Goal: Information Seeking & Learning: Compare options

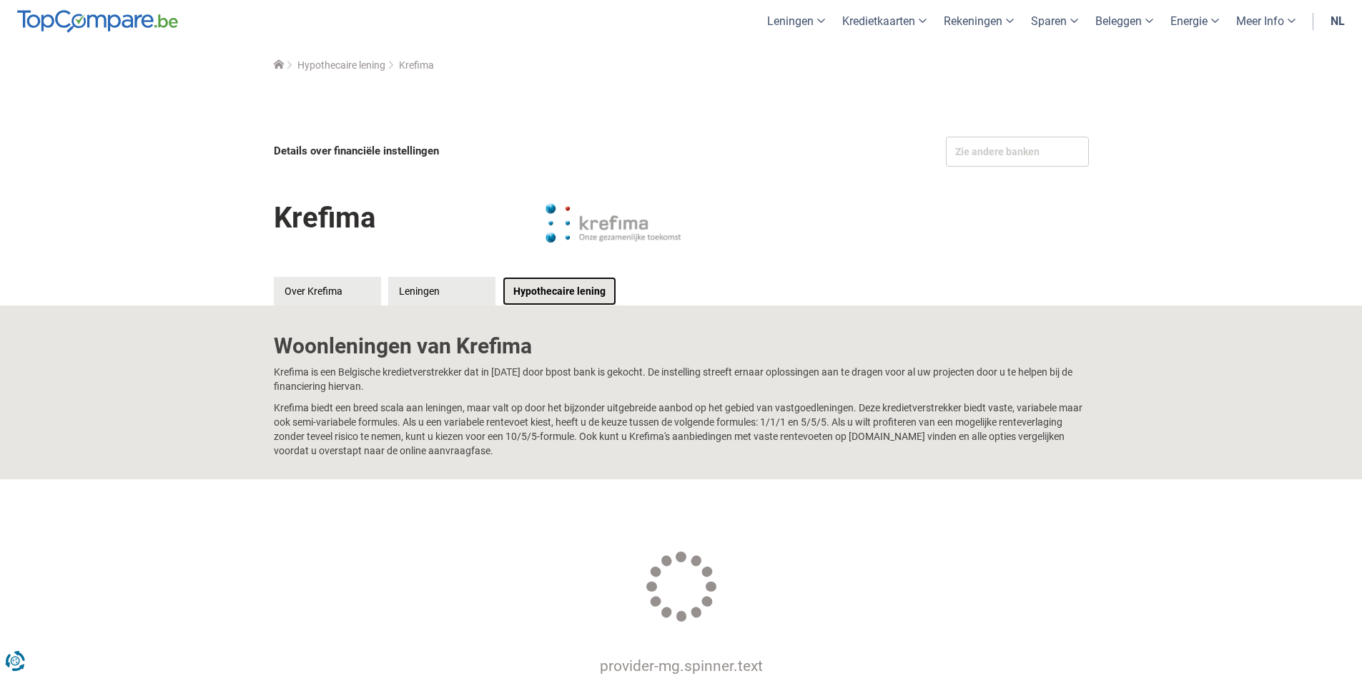
click at [563, 290] on link "Hypothecaire lening" at bounding box center [560, 291] width 114 height 29
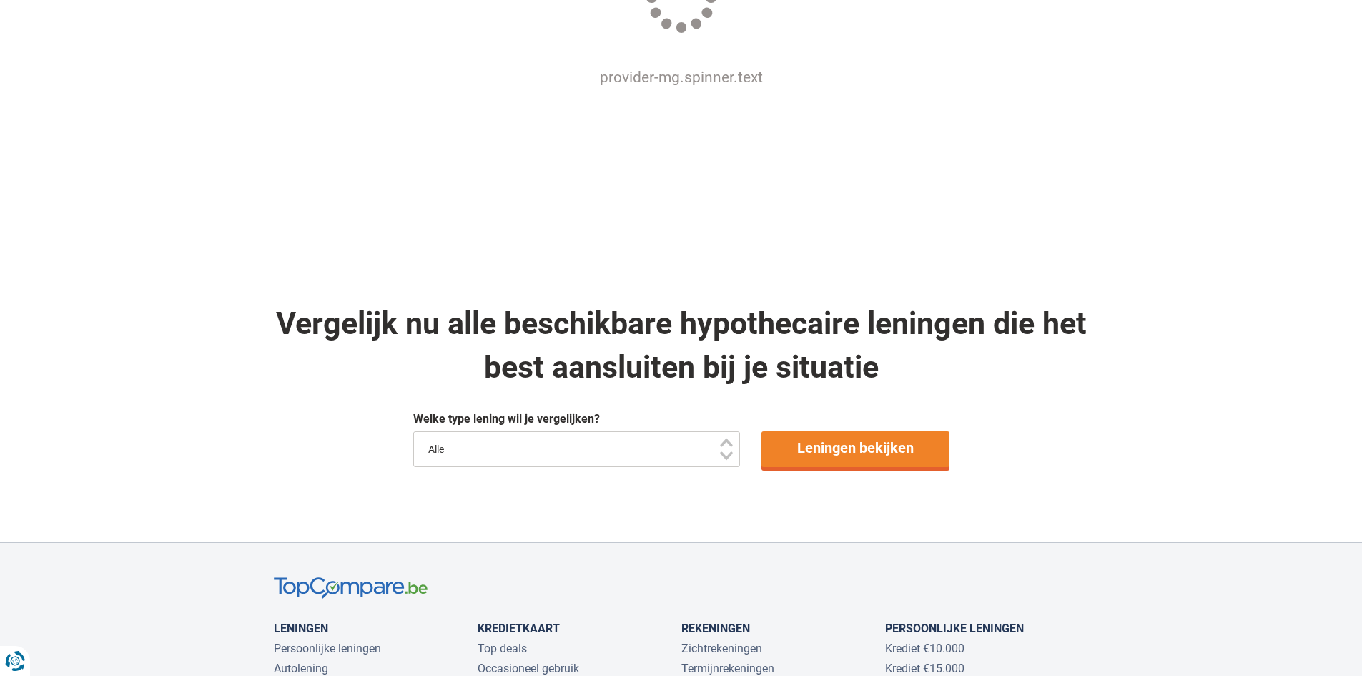
scroll to position [715, 0]
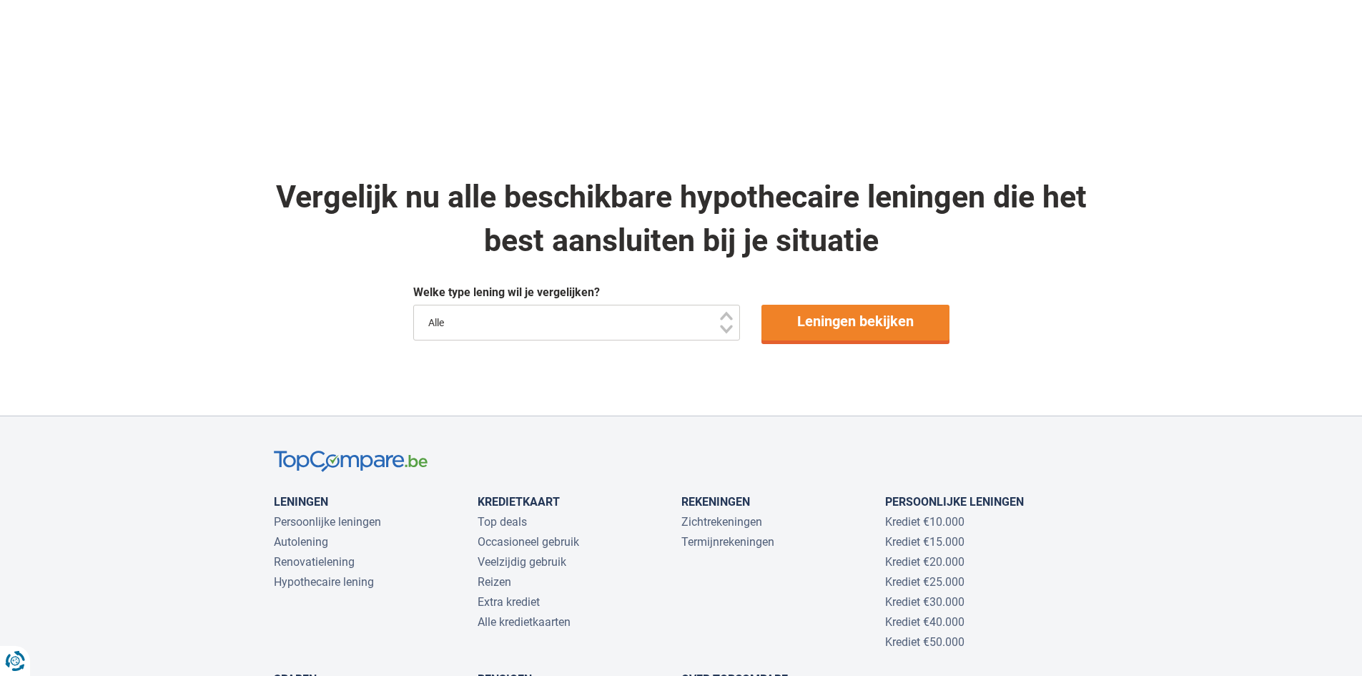
click at [724, 327] on select "Alle" at bounding box center [576, 323] width 327 height 36
click at [871, 327] on link "Leningen bekijken" at bounding box center [855, 323] width 188 height 36
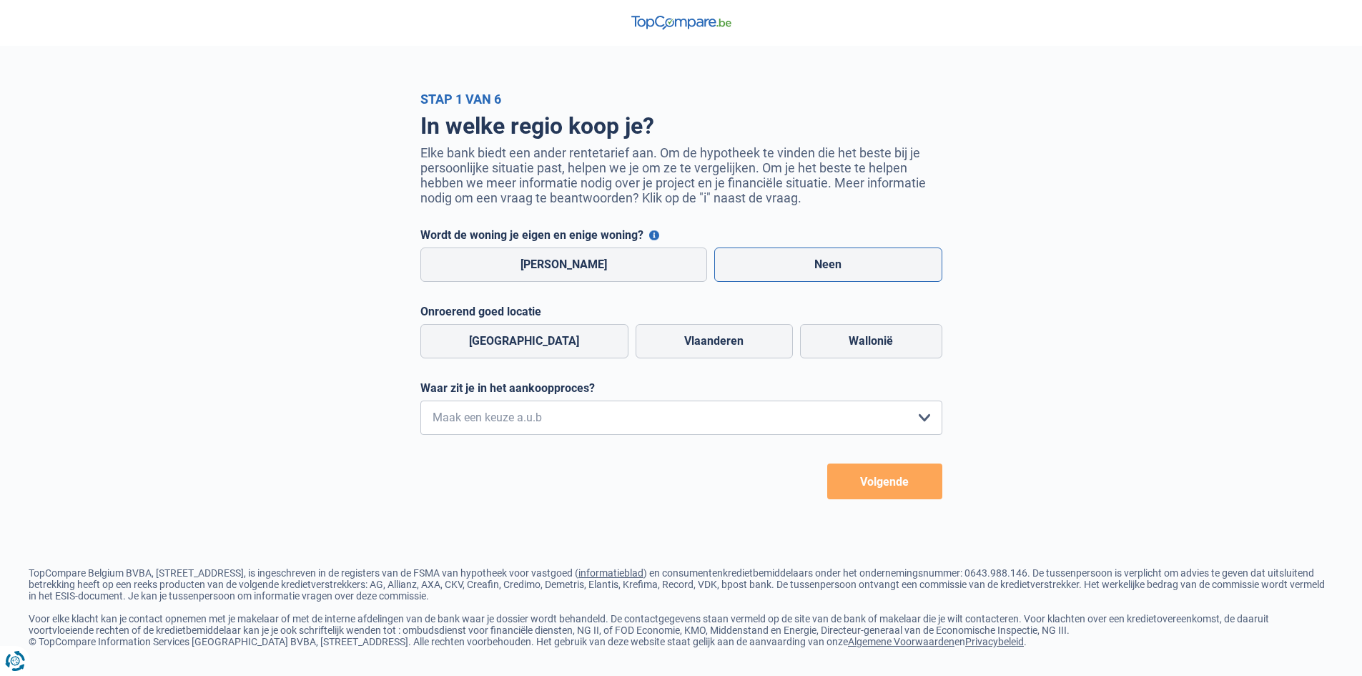
drag, startPoint x: 785, startPoint y: 263, endPoint x: 766, endPoint y: 267, distance: 19.1
click at [787, 263] on label "Neen" at bounding box center [828, 264] width 228 height 34
click at [787, 263] on input "Neen" at bounding box center [828, 264] width 228 height 34
radio input "true"
click at [675, 348] on label "Vlaanderen" at bounding box center [713, 341] width 157 height 34
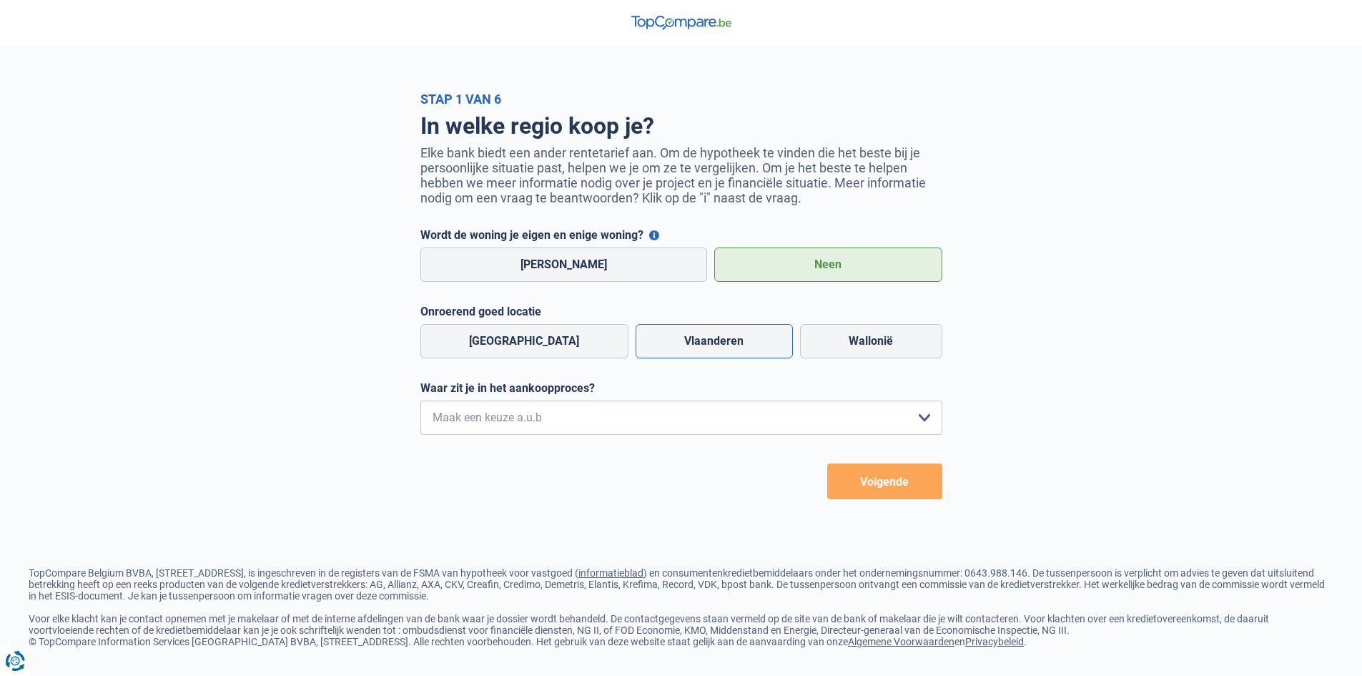
click at [675, 348] on input "Vlaanderen" at bounding box center [713, 341] width 157 height 34
radio input "true"
click at [928, 422] on select "Ik wil me uitsluitend informeren omdat ik op dit moment geen concrete plannen h…" at bounding box center [681, 417] width 522 height 34
select select "1b"
click at [420, 404] on select "Ik wil me uitsluitend informeren omdat ik op dit moment geen concrete plannen h…" at bounding box center [681, 417] width 522 height 34
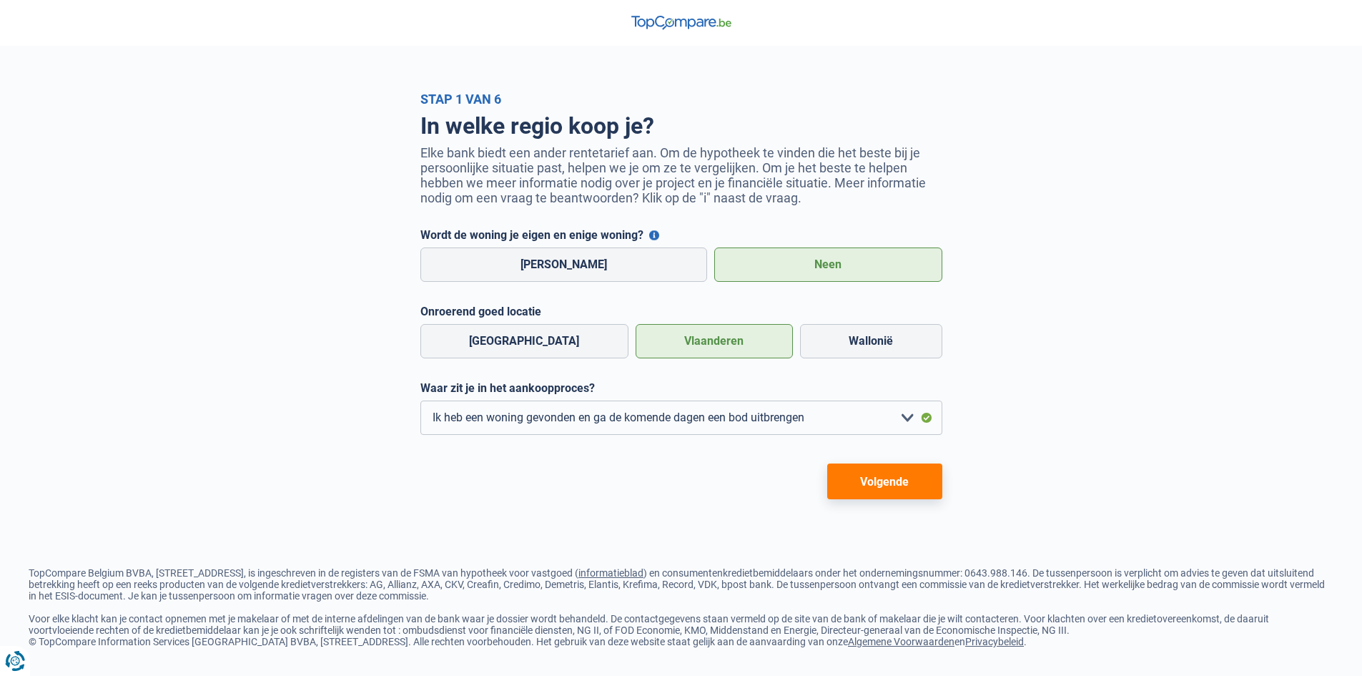
click at [869, 485] on button "Volgende" at bounding box center [884, 481] width 115 height 36
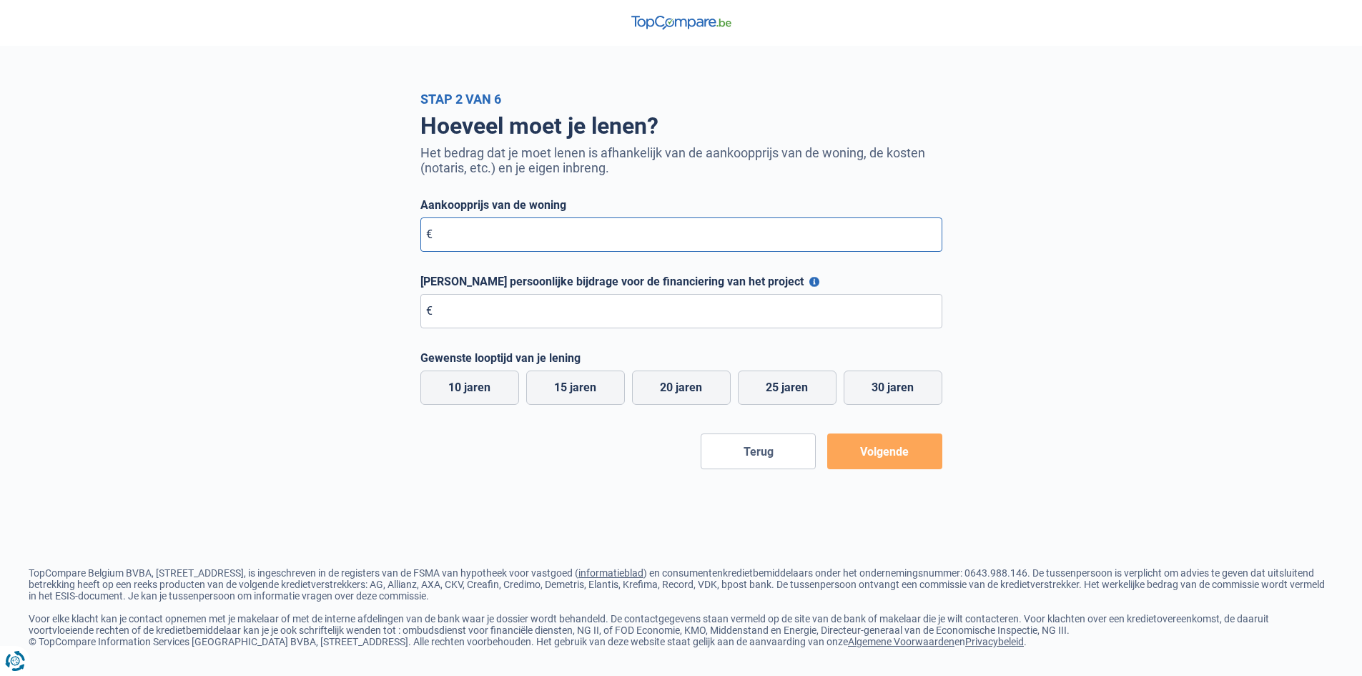
click at [478, 239] on input "Aankoopprijs van de woning" at bounding box center [681, 234] width 522 height 34
type input "300.000"
click at [809, 285] on button "Maximale persoonlijke bijdrage voor de financiering van het project" at bounding box center [814, 282] width 10 height 10
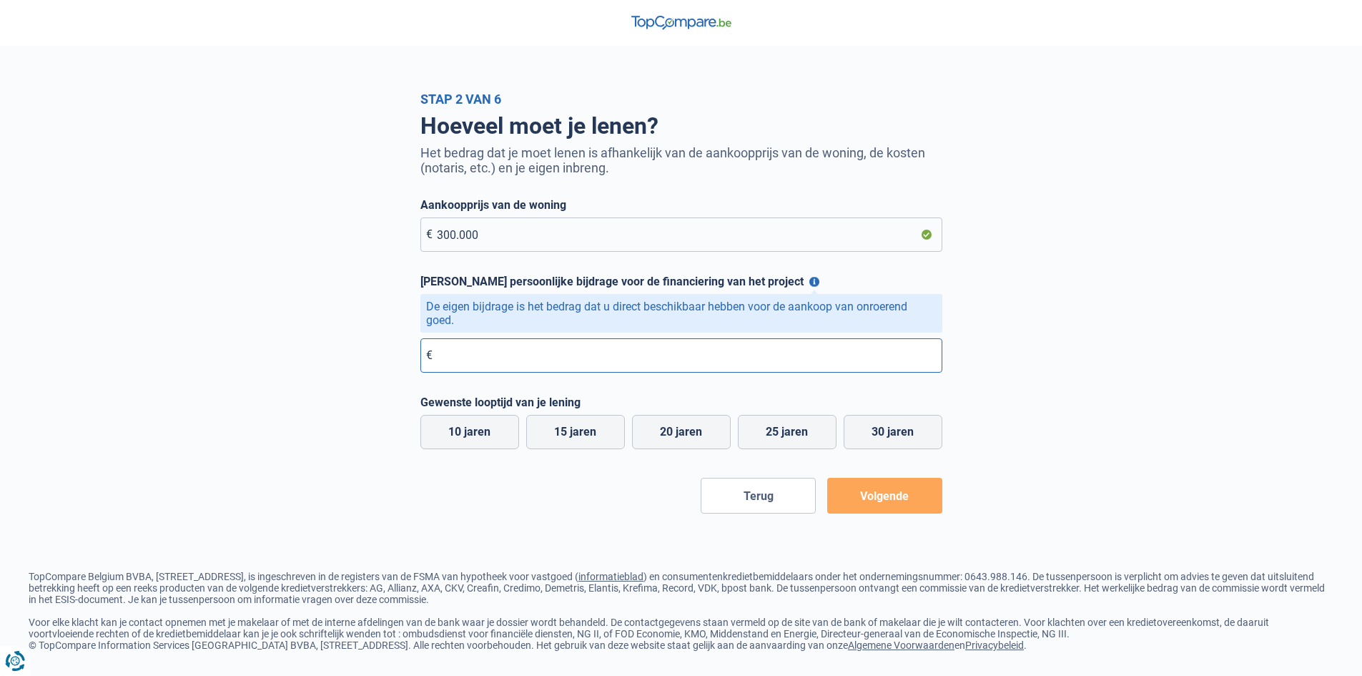
click at [482, 365] on input "Maximale persoonlijke bijdrage voor de financiering van het project" at bounding box center [681, 355] width 522 height 34
type input "0"
click at [460, 440] on label "10 jaren" at bounding box center [469, 432] width 99 height 34
click at [460, 440] on input "10 jaren" at bounding box center [469, 432] width 99 height 34
radio input "true"
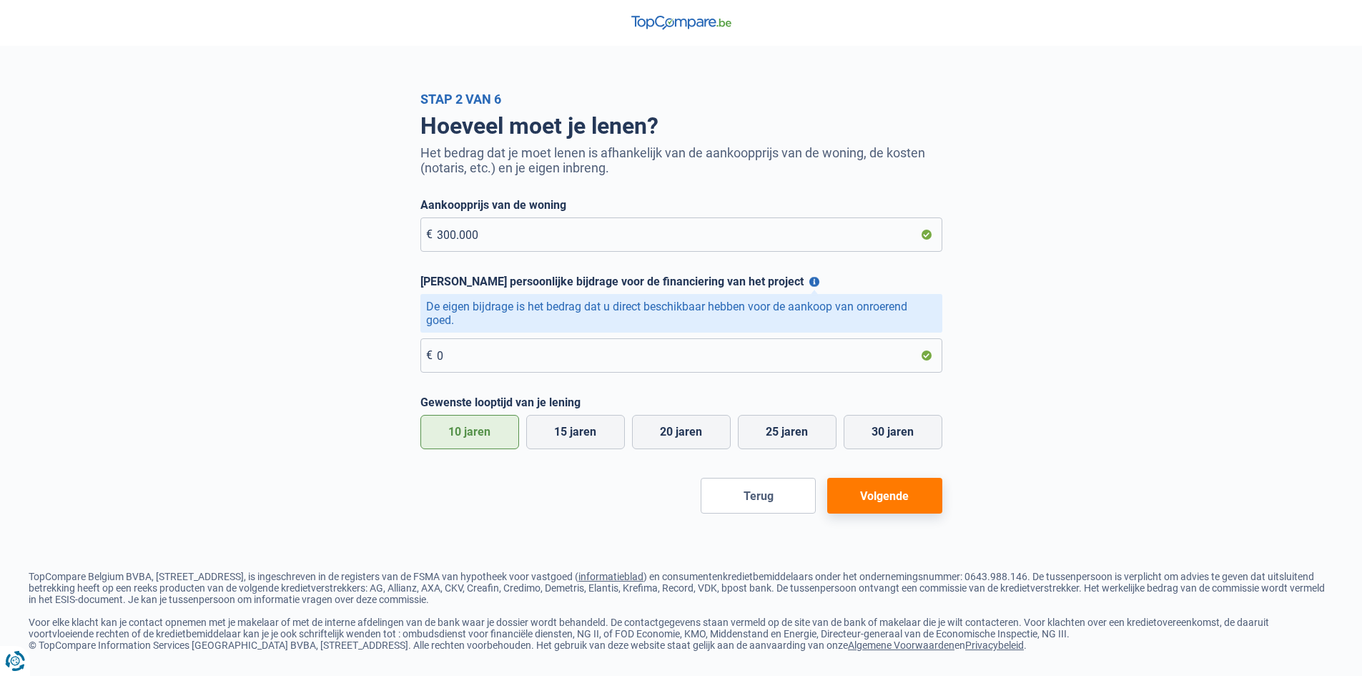
click at [916, 496] on button "Volgende" at bounding box center [884, 496] width 115 height 36
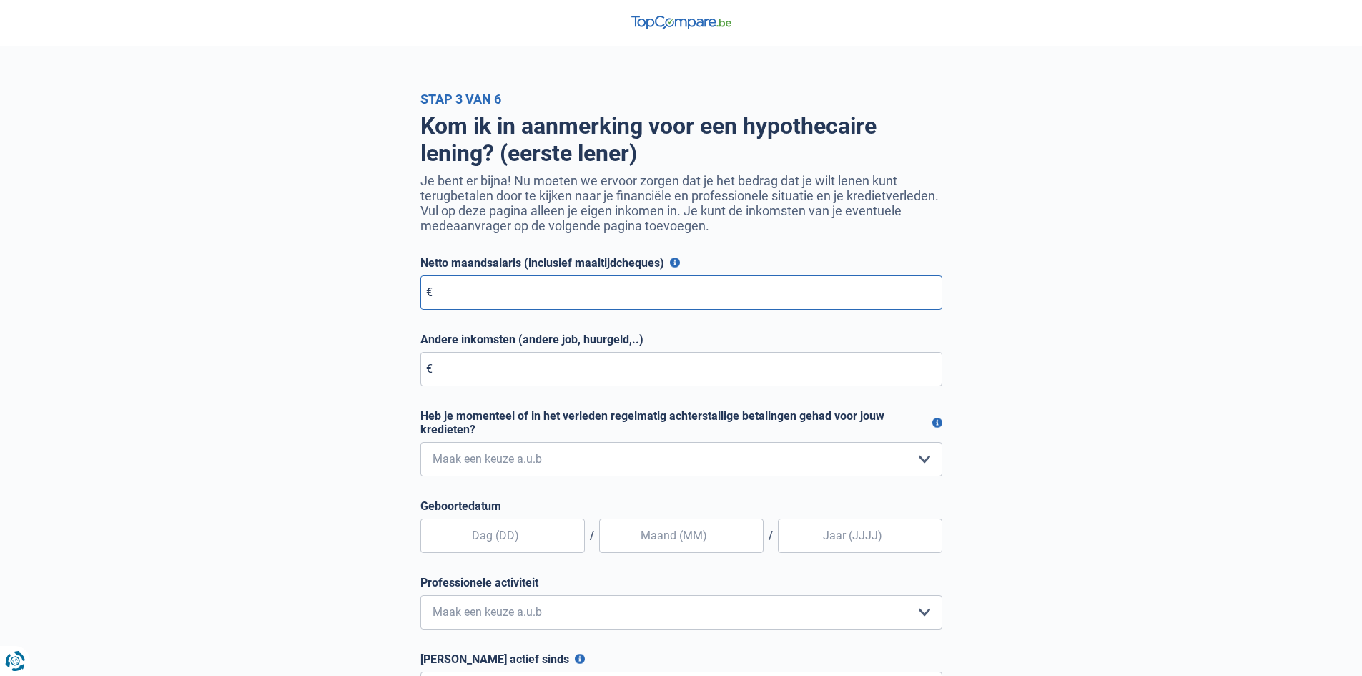
click at [491, 300] on input "Netto maandsalaris (inclusief maaltijdcheques)" at bounding box center [681, 292] width 522 height 34
type input "6.000"
click at [923, 465] on select "Nee, nooit Ja, maar ik heb deze minder dan een jaar geleden afbetaald Ja, maar …" at bounding box center [681, 459] width 522 height 34
select select "0"
click at [420, 445] on select "Nee, nooit Ja, maar ik heb deze minder dan een jaar geleden afbetaald Ja, maar …" at bounding box center [681, 459] width 522 height 34
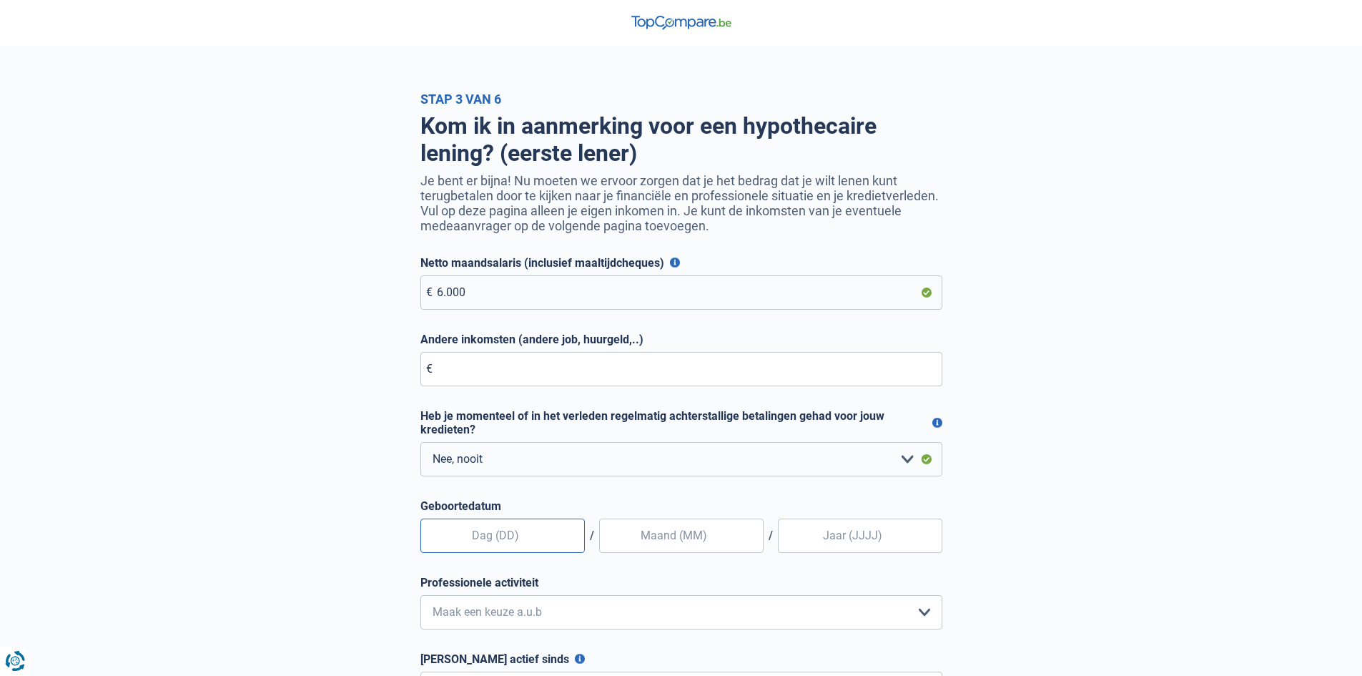
click at [540, 546] on input "text" at bounding box center [502, 535] width 164 height 34
type input "23"
type input "01"
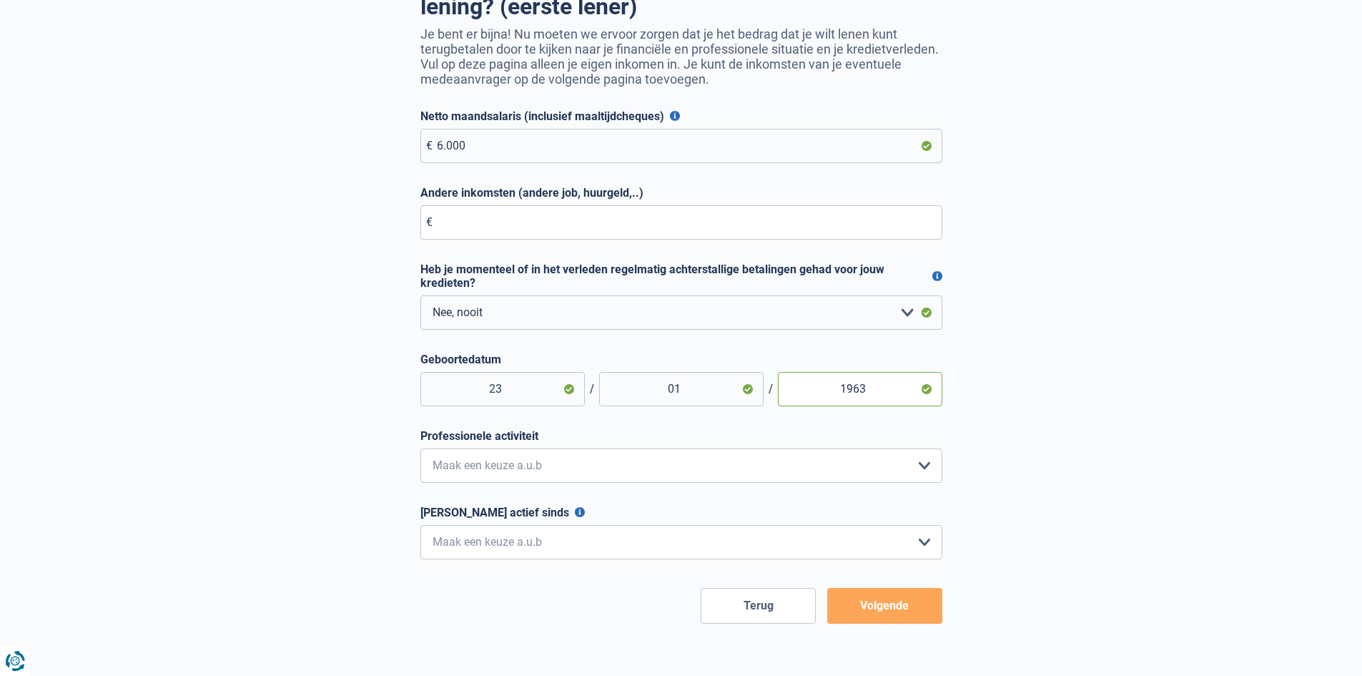
scroll to position [214, 0]
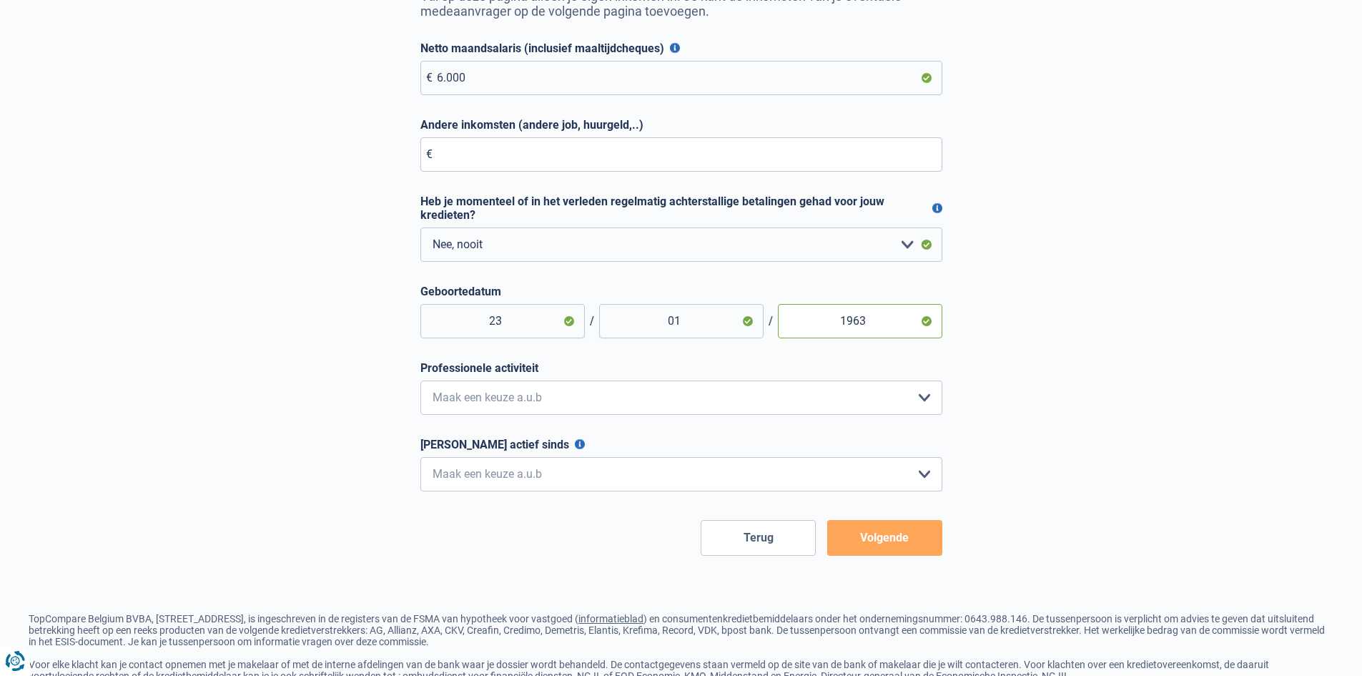
type input "1963"
click at [926, 400] on select "Bediende Arbeider Ambtenaar Zelfstandige Bedrijfsleider Gepensioneerde Vrij ber…" at bounding box center [681, 397] width 522 height 34
select select "privateEmployee"
click at [420, 383] on select "Bediende Arbeider Ambtenaar Zelfstandige Bedrijfsleider Gepensioneerde Vrij ber…" at bounding box center [681, 397] width 522 height 34
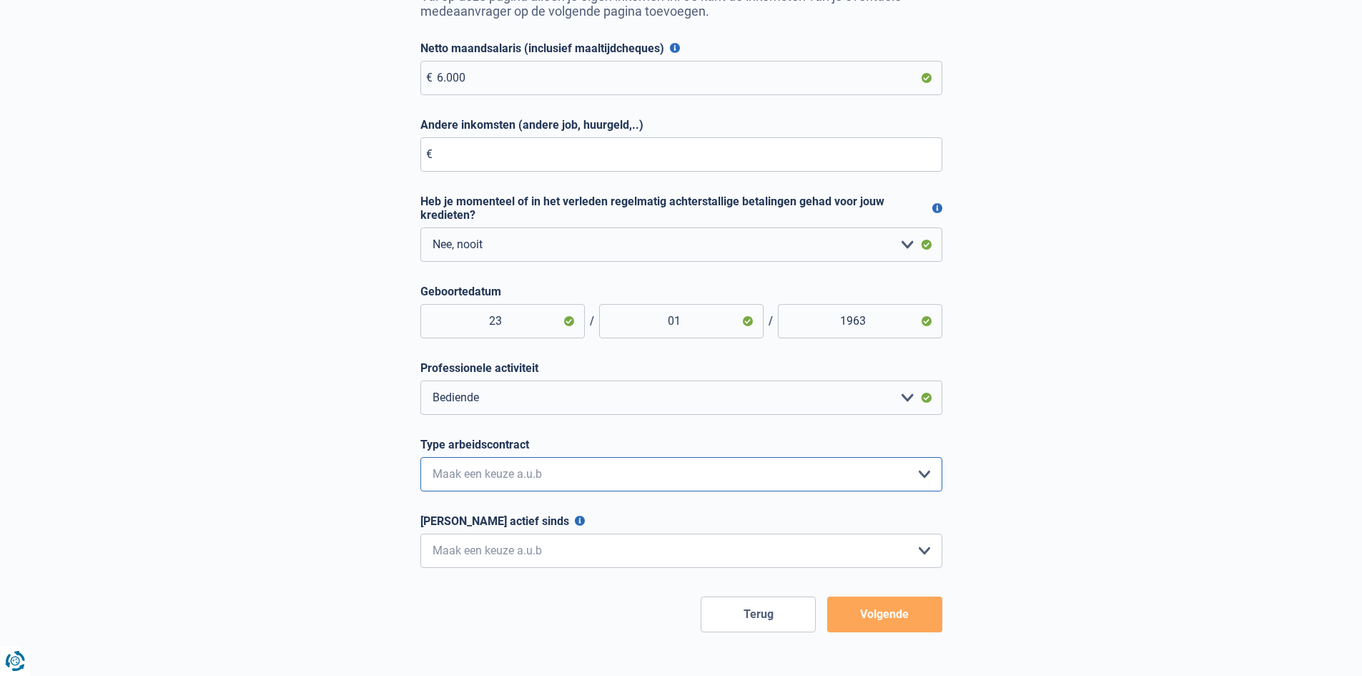
click at [928, 478] on select "Interimcontract Arbeidsovereenkomst van onbepaalde duur Arbeidsovereenkomst van…" at bounding box center [681, 474] width 522 height 34
click at [420, 460] on select "Interimcontract Arbeidsovereenkomst van onbepaalde duur Arbeidsovereenkomst van…" at bounding box center [681, 474] width 522 height 34
click at [906, 475] on select "Interimcontract Arbeidsovereenkomst van onbepaalde duur Arbeidsovereenkomst van…" at bounding box center [681, 474] width 522 height 34
select select "permanent"
click at [420, 460] on select "Interimcontract Arbeidsovereenkomst van onbepaalde duur Arbeidsovereenkomst van…" at bounding box center [681, 474] width 522 height 34
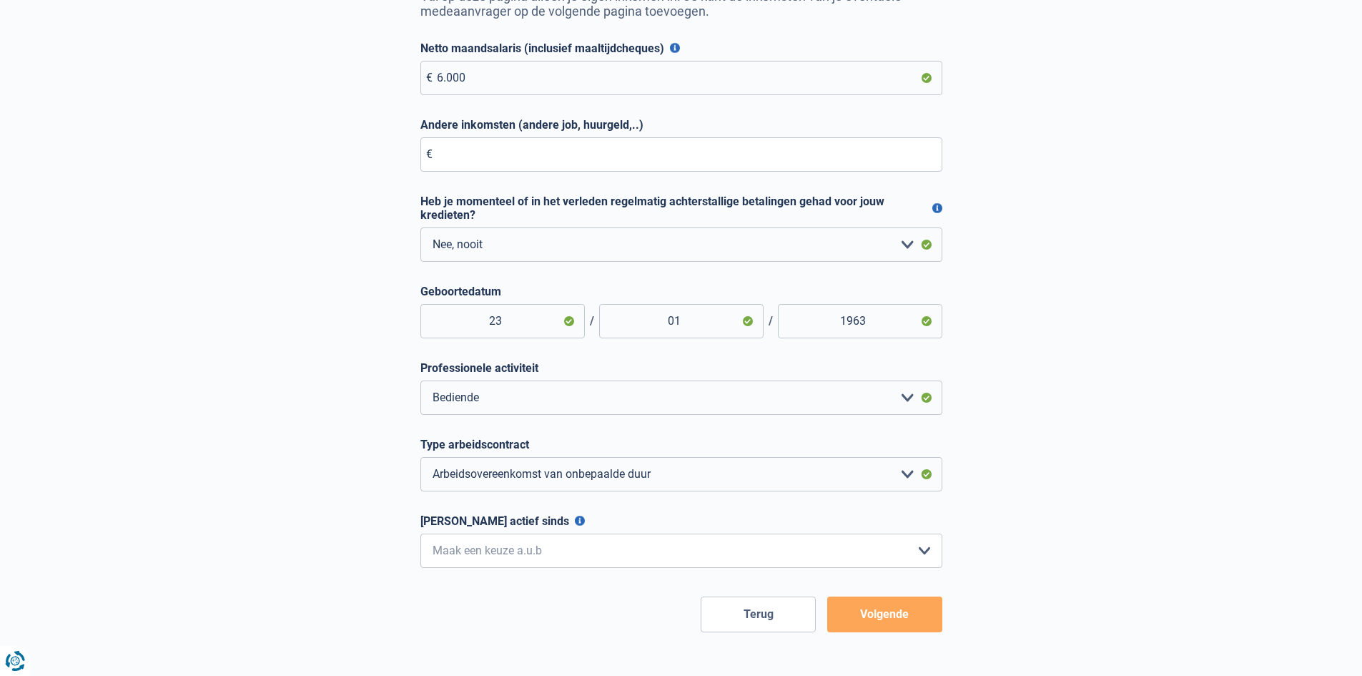
click at [575, 523] on button "Ononderbroken actief sinds" at bounding box center [580, 520] width 10 height 10
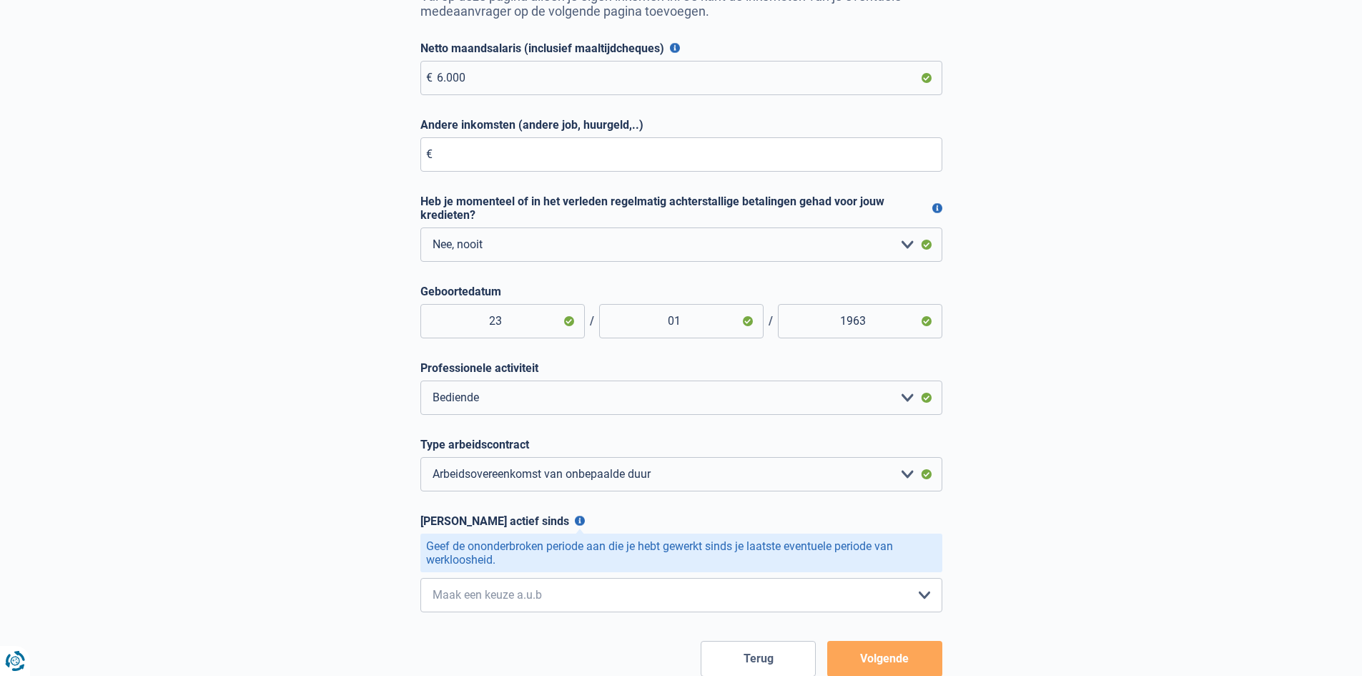
click at [575, 523] on button "Ononderbroken actief sinds" at bounding box center [580, 520] width 10 height 10
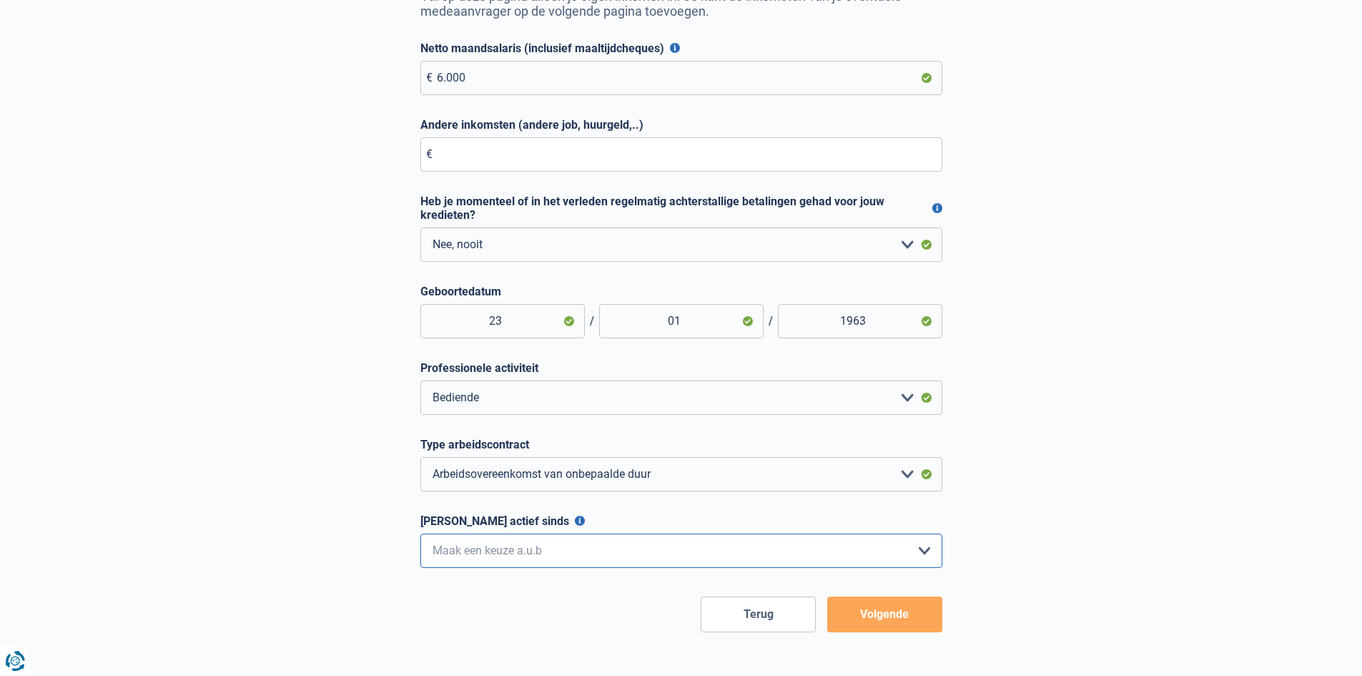
click at [926, 556] on select "< 6 maanden 6 - 12 maanden 12 - 24 maanden 24 - 36 maanden > 36 maanden Maak ee…" at bounding box center [681, 550] width 522 height 34
select select "more36"
click at [420, 536] on select "< 6 maanden 6 - 12 maanden 12 - 24 maanden 24 - 36 maanden > 36 maanden Maak ee…" at bounding box center [681, 550] width 522 height 34
click at [899, 613] on button "Volgende" at bounding box center [884, 614] width 115 height 36
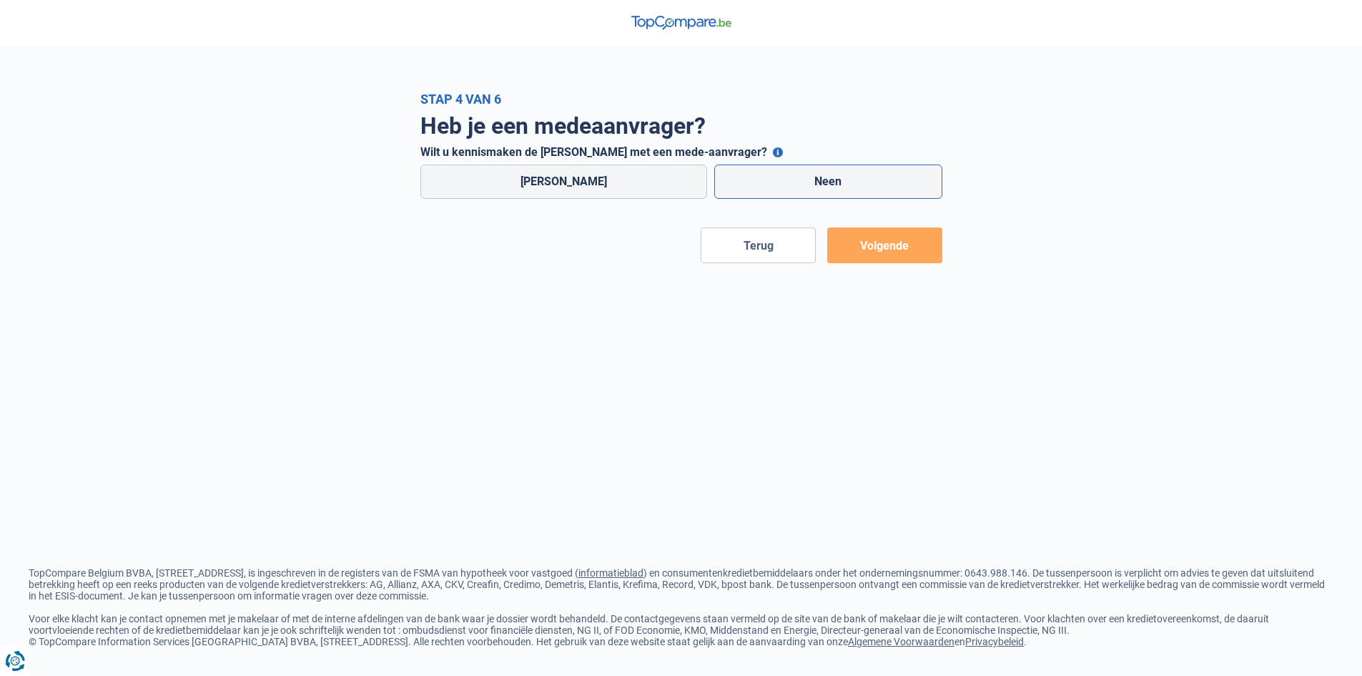
click at [830, 177] on label "Neen" at bounding box center [828, 181] width 228 height 34
click at [830, 177] on input "Neen" at bounding box center [828, 181] width 228 height 34
radio input "true"
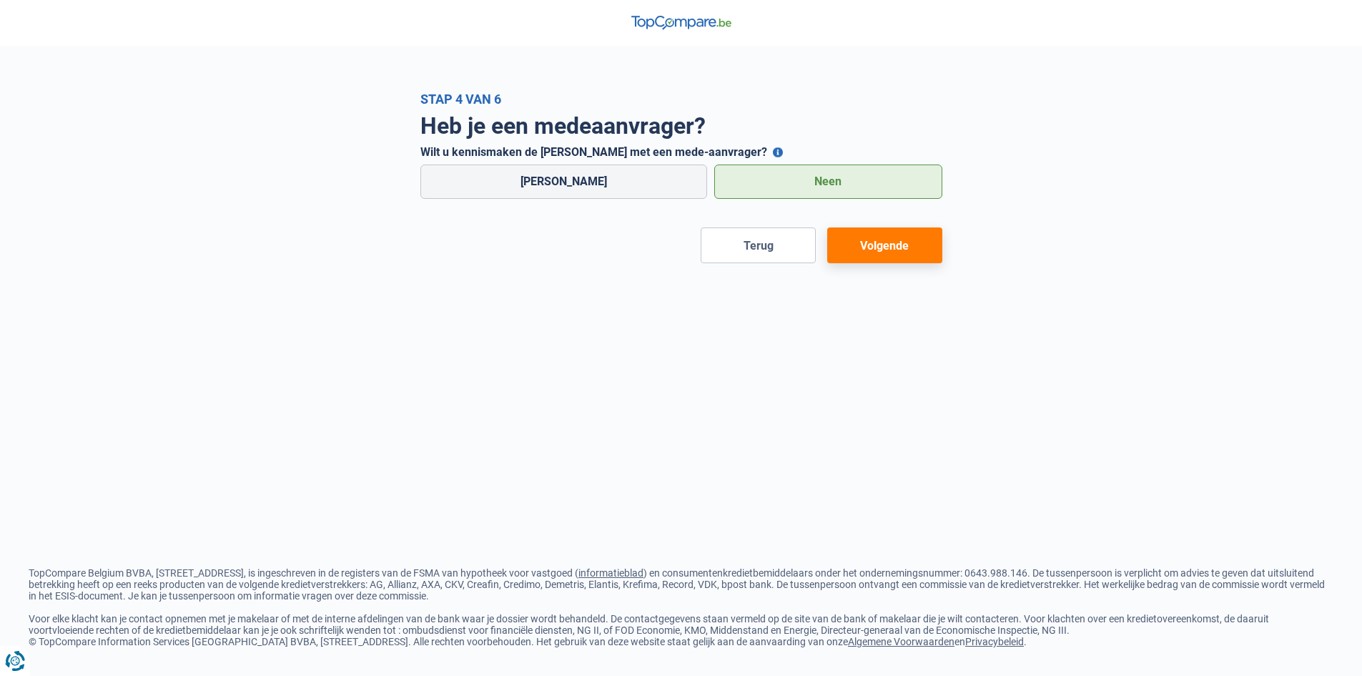
click at [906, 238] on button "Volgende" at bounding box center [884, 245] width 115 height 36
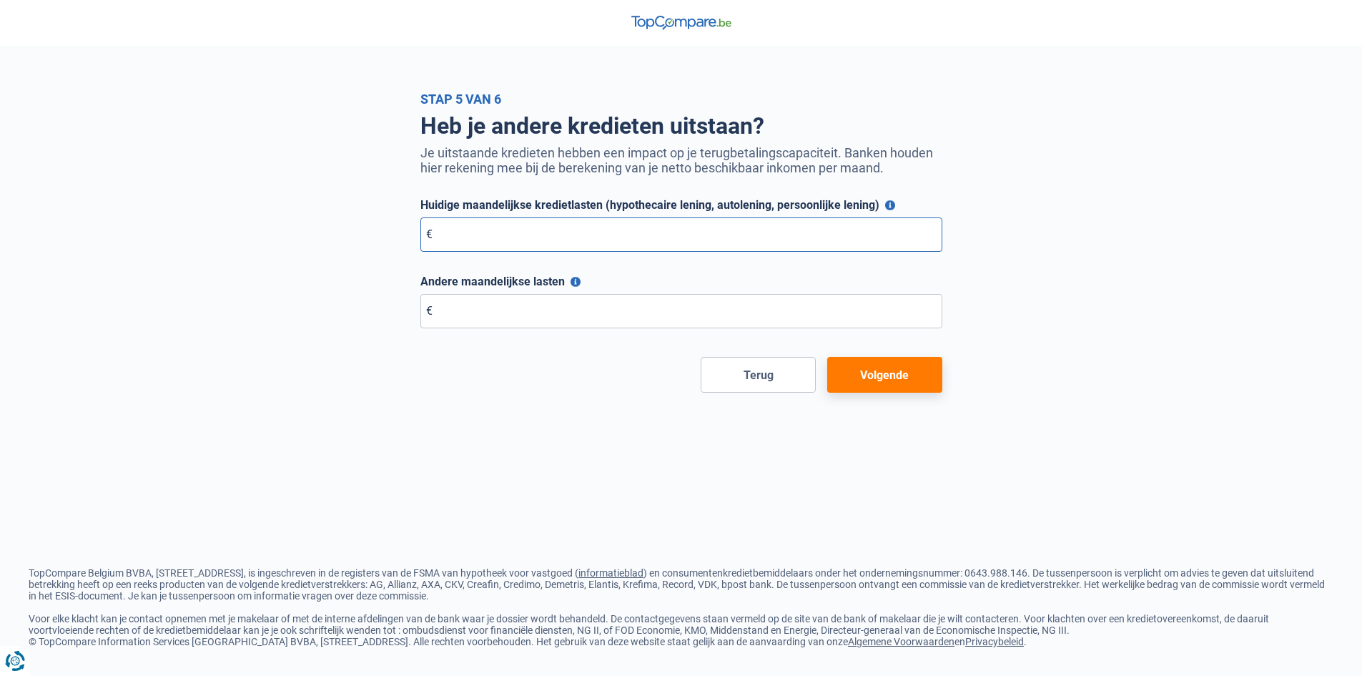
click at [504, 239] on input "Huidige maandelijkse kredietlasten (hypothecaire lening, autolening, persoonlij…" at bounding box center [681, 234] width 522 height 34
type input "0"
click at [508, 310] on input "Andere maandelijkse lasten" at bounding box center [681, 311] width 522 height 34
type input "0"
click at [873, 377] on button "Volgende" at bounding box center [884, 375] width 115 height 36
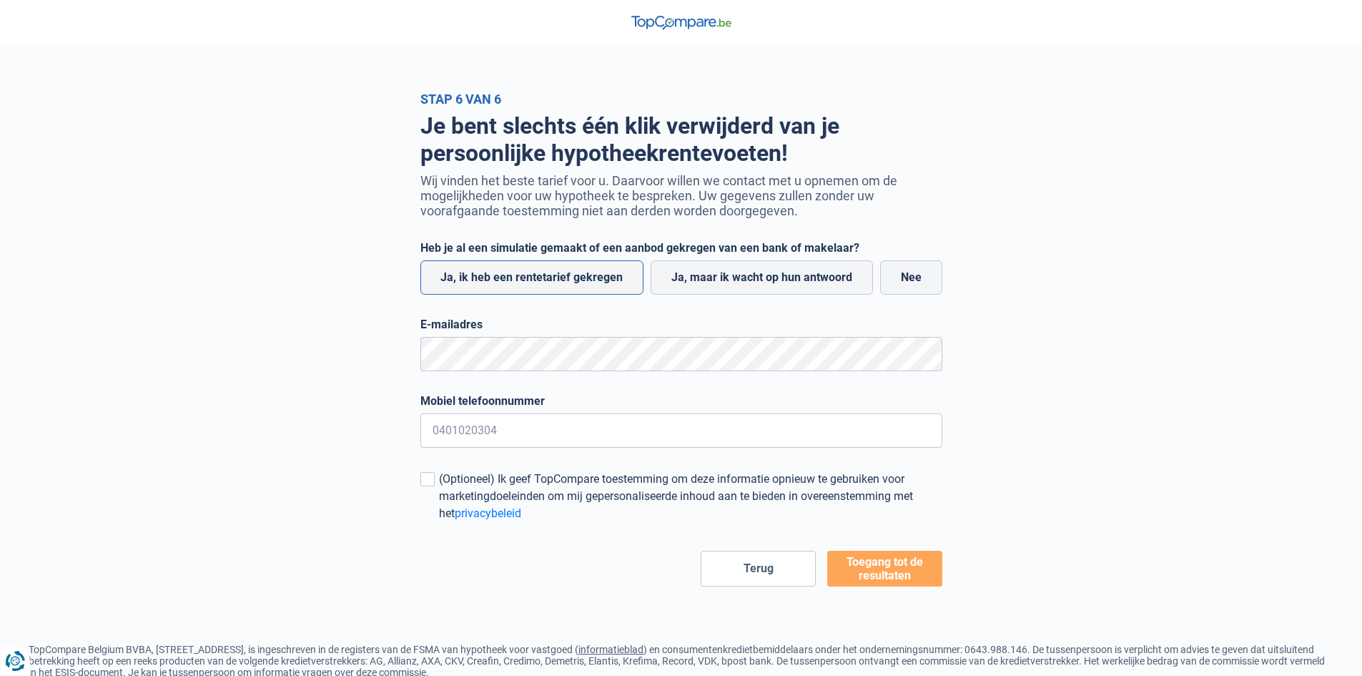
click at [535, 280] on label "Ja, ik heb een rentetarief gekregen" at bounding box center [532, 277] width 224 height 34
click at [535, 280] on input "Ja, ik heb een rentetarief gekregen" at bounding box center [532, 277] width 224 height 34
radio input "true"
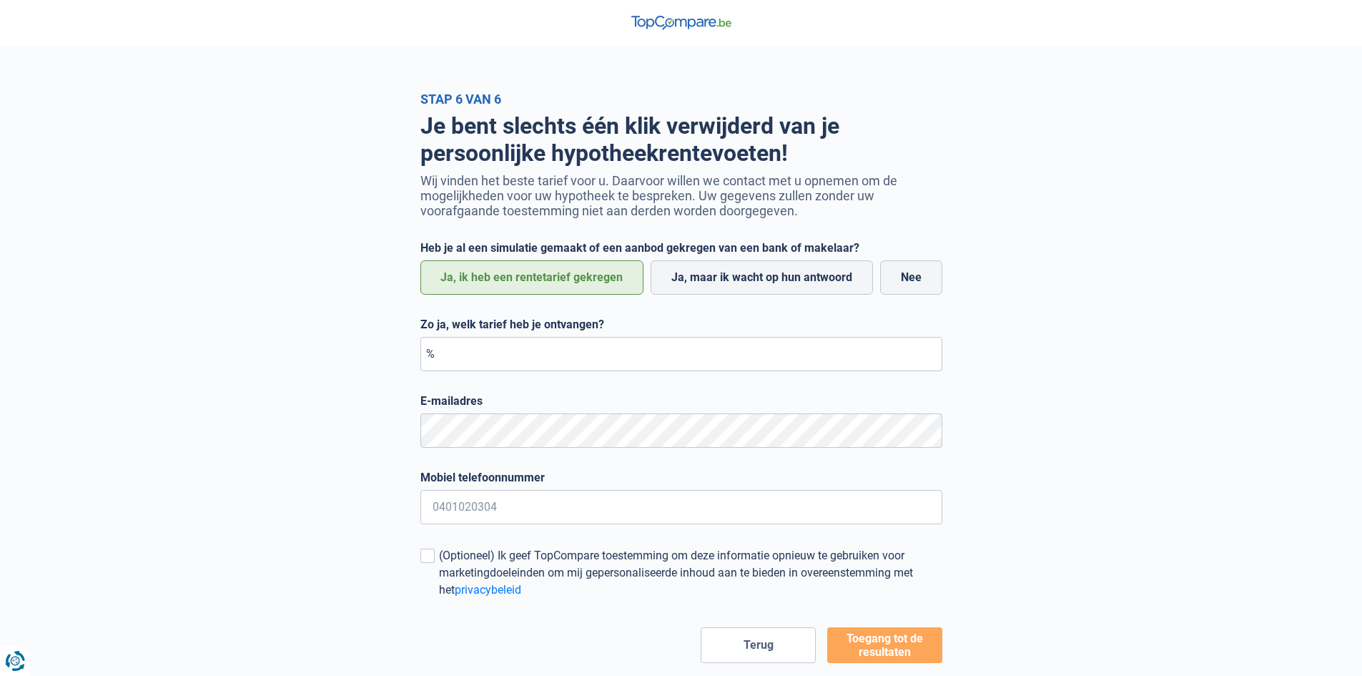
click at [428, 356] on span "%" at bounding box center [430, 354] width 9 height 14
click at [424, 360] on input "Zo ja, welk tarief heb je ontvangen?" at bounding box center [681, 354] width 522 height 34
type input "3,00"
click at [484, 521] on input "Mobiel telefoonnummer" at bounding box center [681, 507] width 522 height 34
click at [490, 514] on input "Mobiel telefoonnummer" at bounding box center [681, 507] width 522 height 34
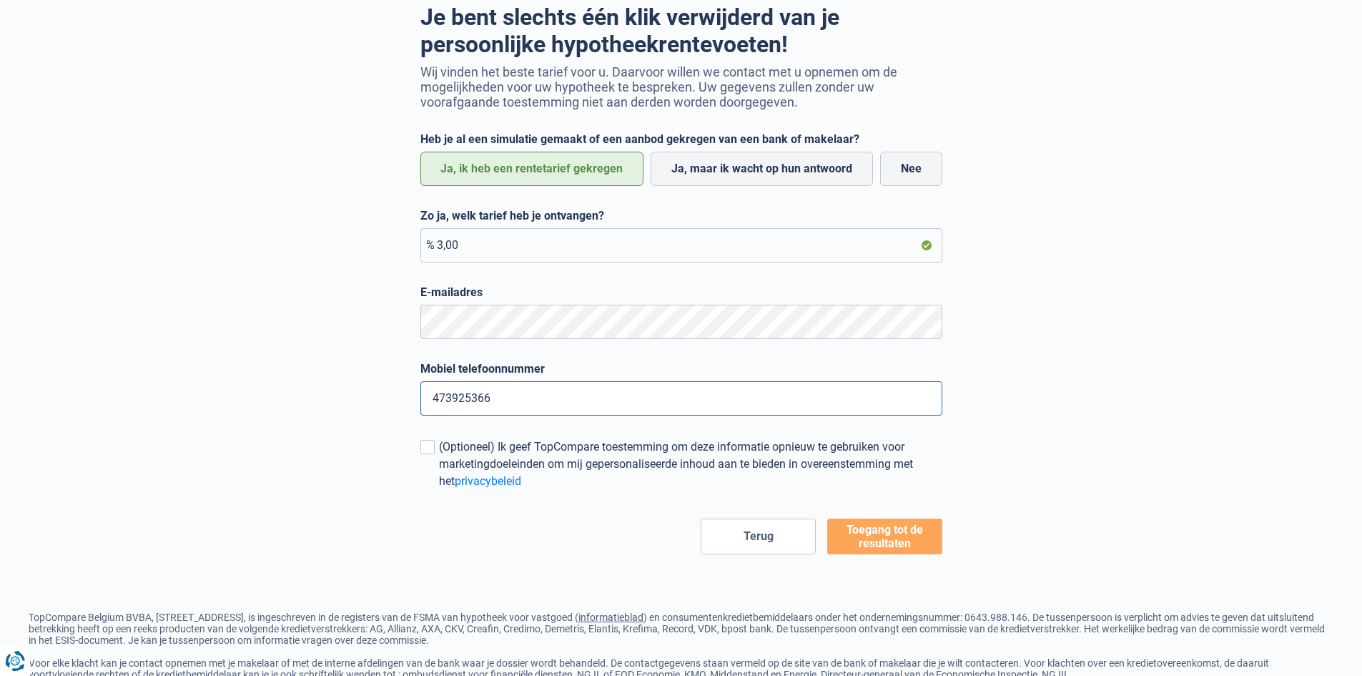
scroll to position [143, 0]
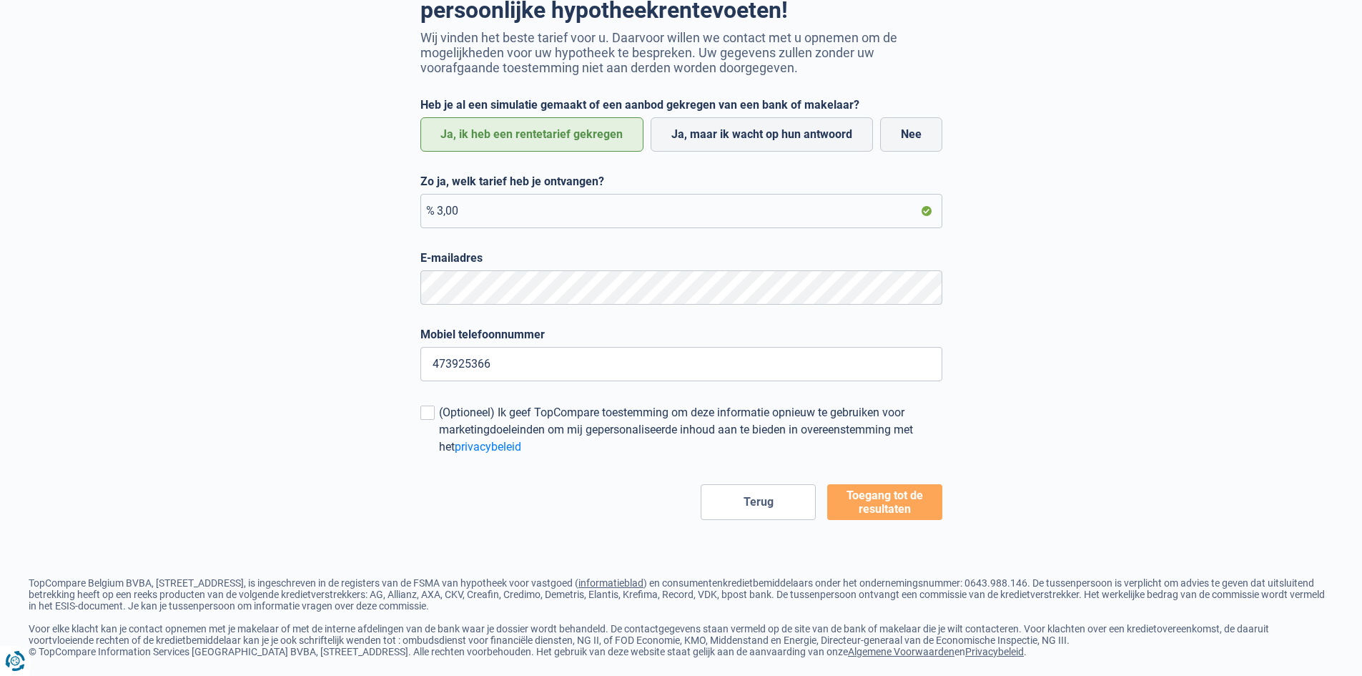
drag, startPoint x: 896, startPoint y: 497, endPoint x: 888, endPoint y: 511, distance: 16.3
click at [896, 498] on form "Heb je al een simulatie gemaakt of een aanbod gekregen van een bank of makelaar…" at bounding box center [681, 309] width 522 height 422
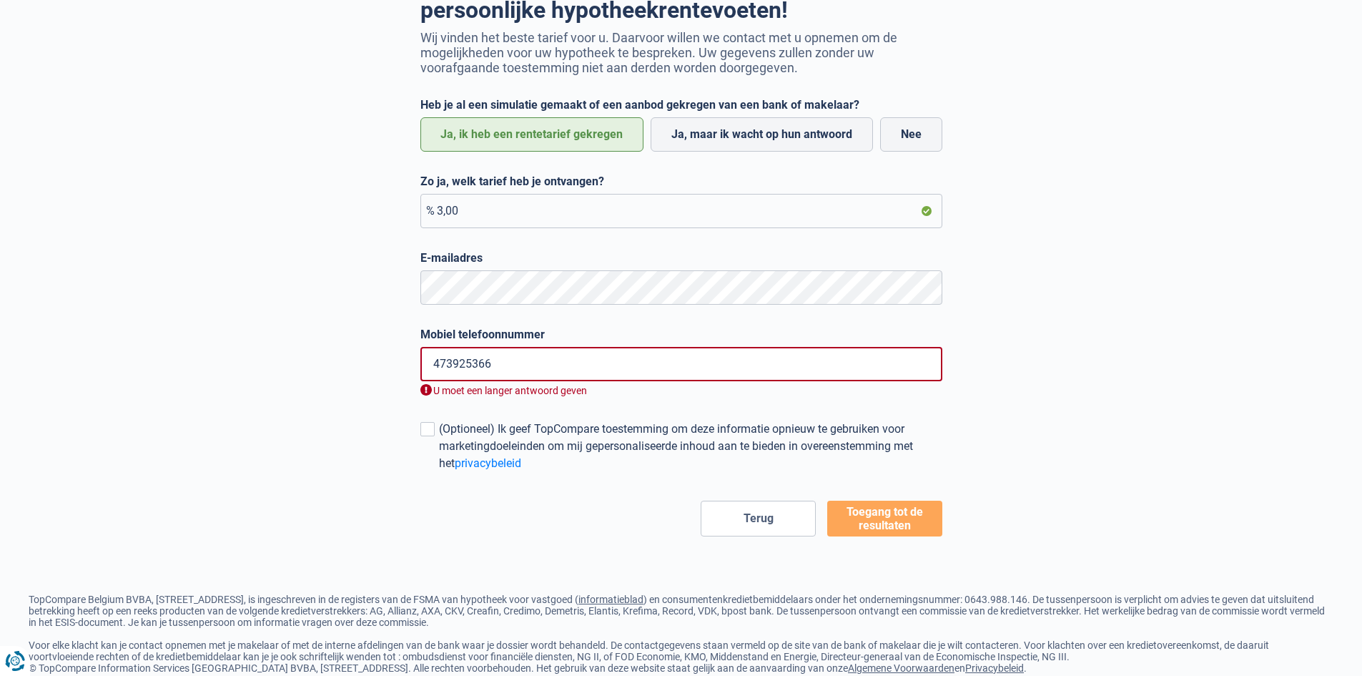
click at [434, 365] on input "473925366" at bounding box center [681, 364] width 522 height 34
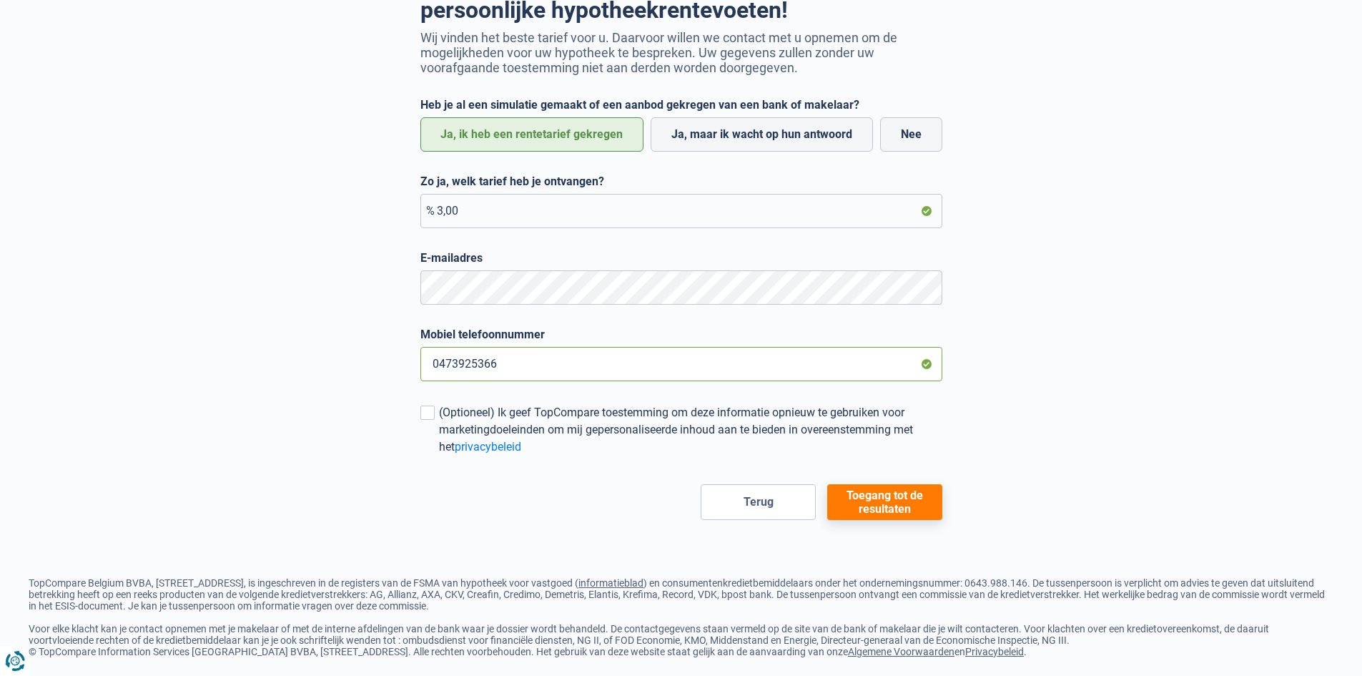
type input "0473925366"
click at [886, 503] on button "Toegang tot de resultaten" at bounding box center [884, 502] width 115 height 36
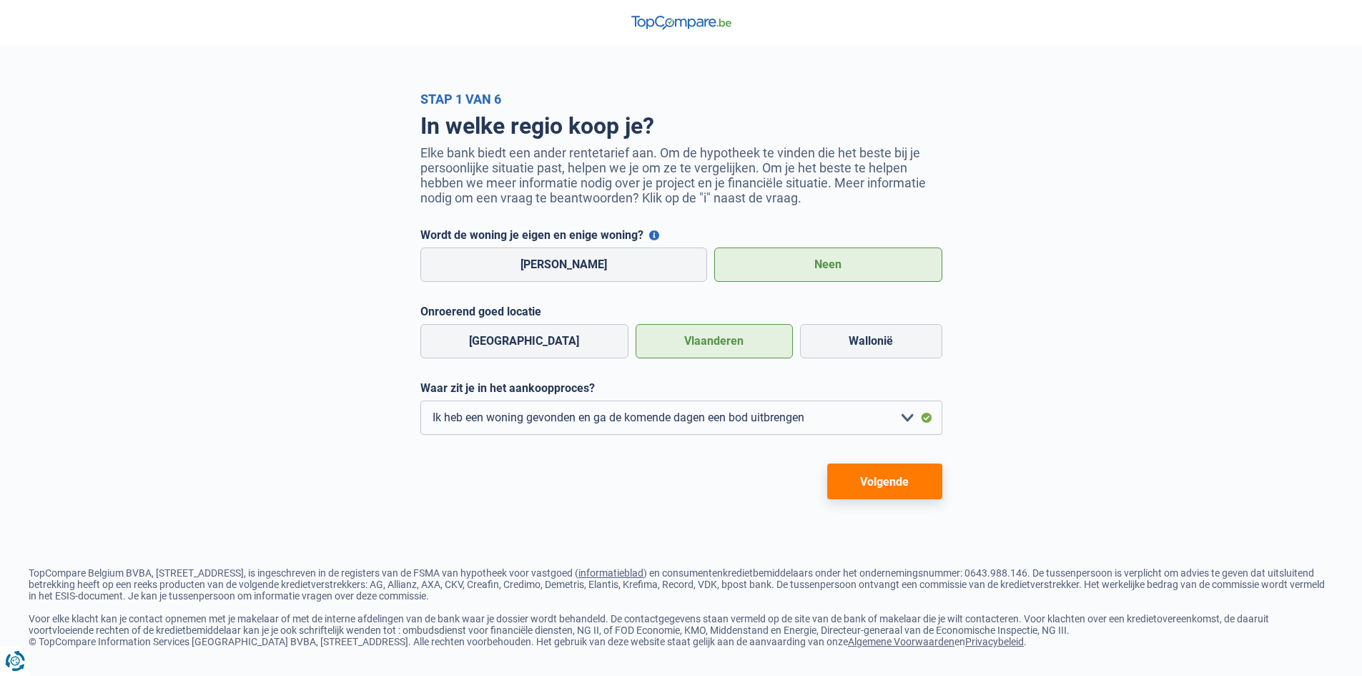
select select "1b"
